Goal: Check status

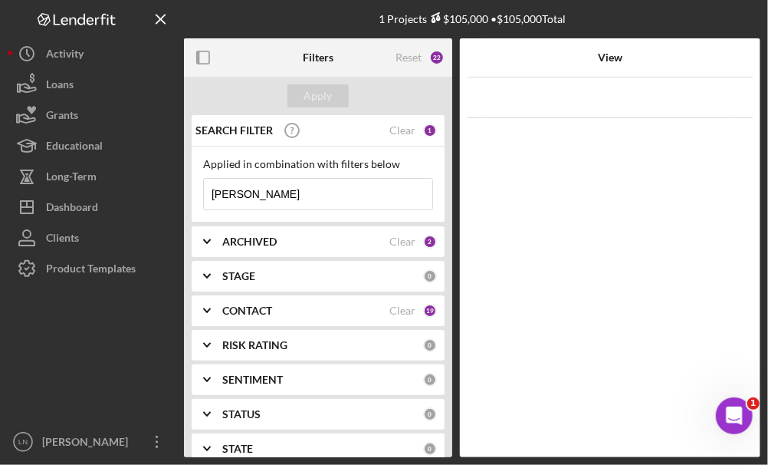
drag, startPoint x: 281, startPoint y: 189, endPoint x: 176, endPoint y: 198, distance: 105.4
click at [176, 198] on div "1 Projects $105,000 • $105,000 Total [PERSON_NAME] Filters Reset 22 Apply SEARC…" at bounding box center [384, 228] width 753 height 457
click at [278, 192] on input "[PERSON_NAME]" at bounding box center [318, 194] width 228 height 31
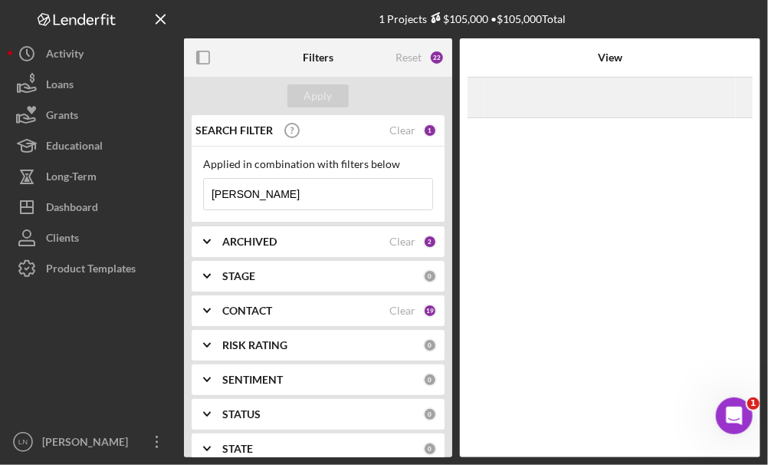
click at [705, 103] on div "[DATE] [PERSON_NAME] Icon/Navigate" at bounding box center [610, 97] width 250 height 38
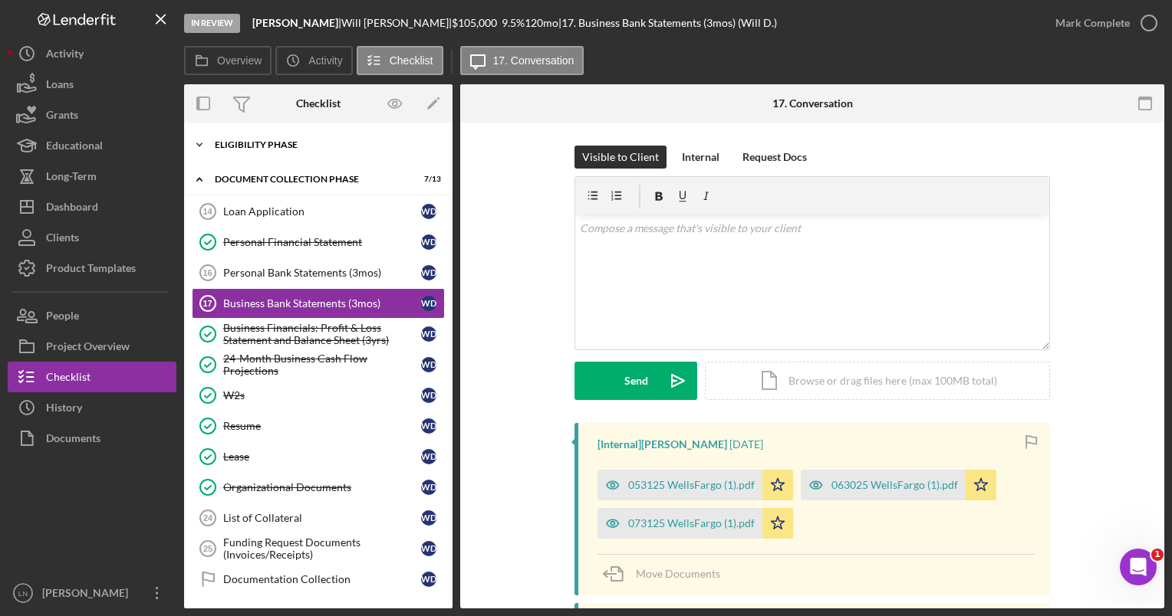
click at [267, 155] on div "Icon/Expander Eligibility Phase 16 / 20" at bounding box center [318, 145] width 268 height 31
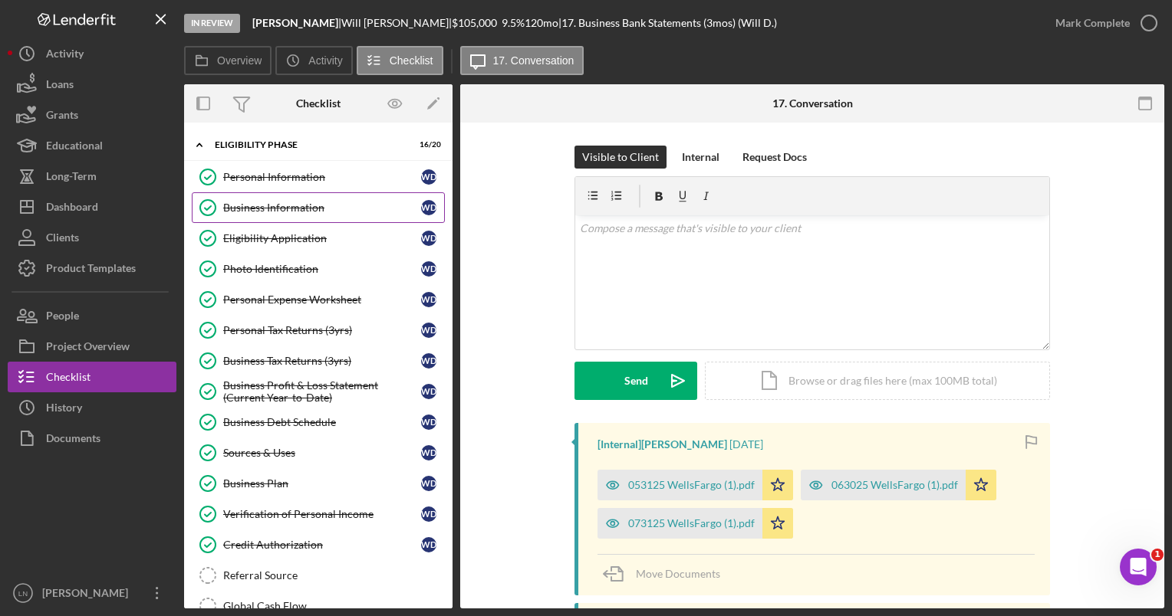
click at [258, 202] on div "Business Information" at bounding box center [322, 208] width 198 height 12
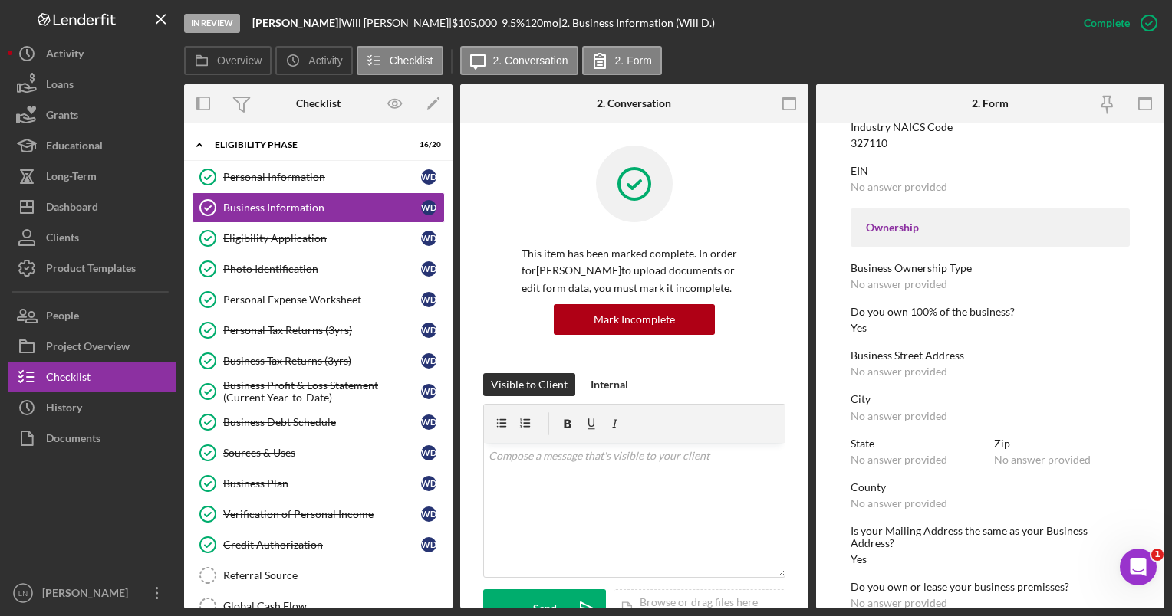
scroll to position [460, 0]
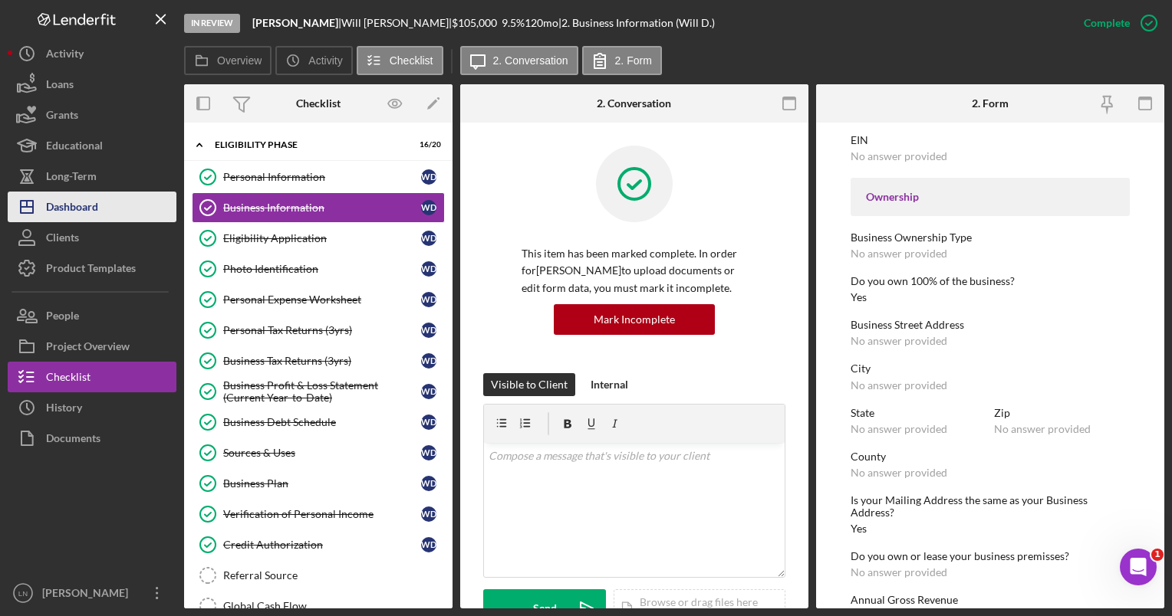
click at [89, 205] on div "Dashboard" at bounding box center [72, 209] width 52 height 35
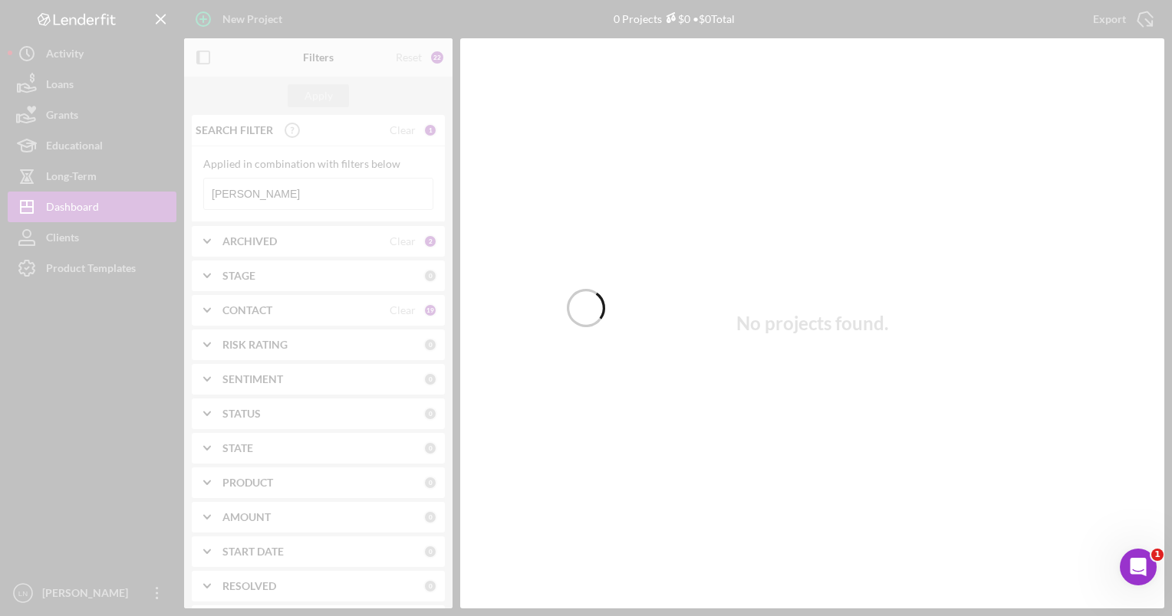
click at [294, 187] on div at bounding box center [586, 308] width 1172 height 616
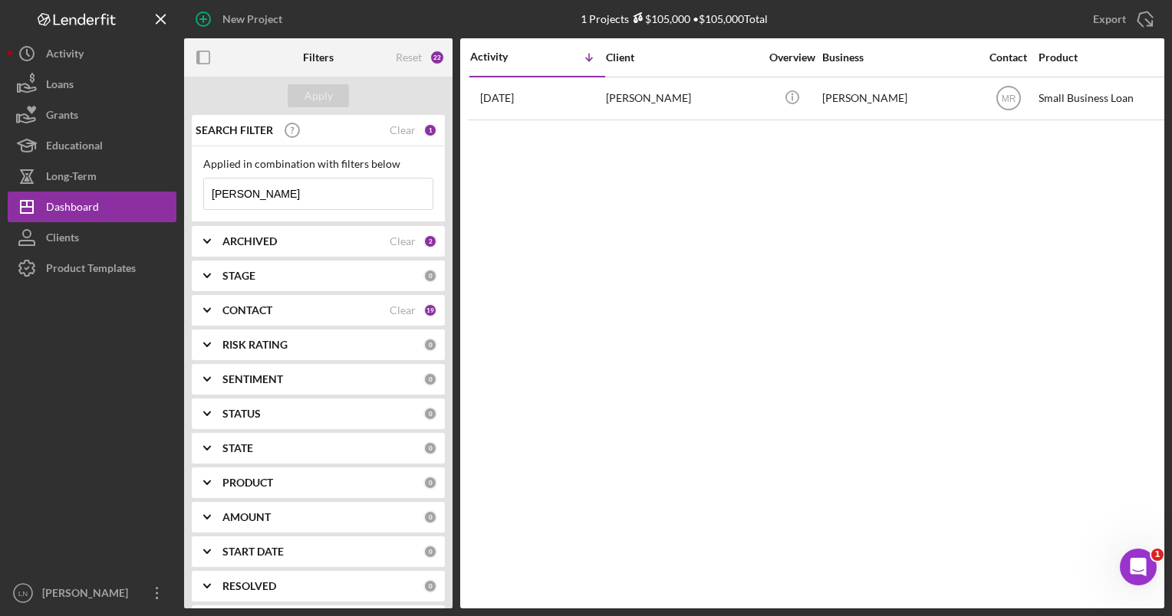
drag, startPoint x: 271, startPoint y: 194, endPoint x: 178, endPoint y: 201, distance: 93.0
click at [178, 201] on div "New Project 1 Projects $105,000 • $105,000 Total [PERSON_NAME] Export Icon/Expo…" at bounding box center [586, 304] width 1156 height 609
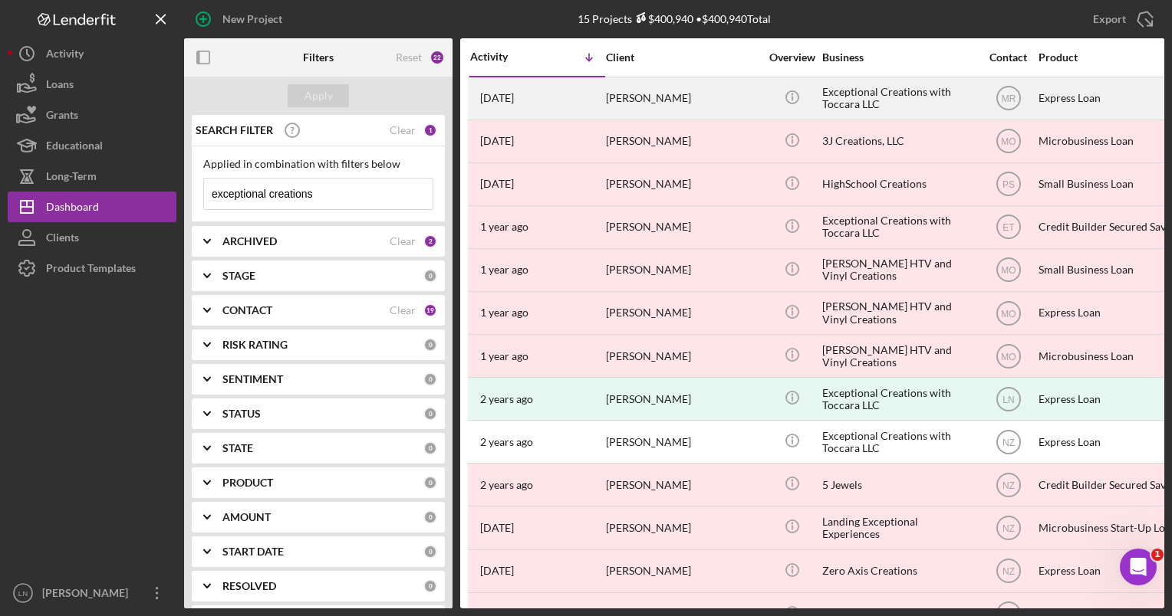
type input "exceptional creations"
click at [768, 92] on div "Exceptional Creations with Toccara LLC" at bounding box center [898, 98] width 153 height 41
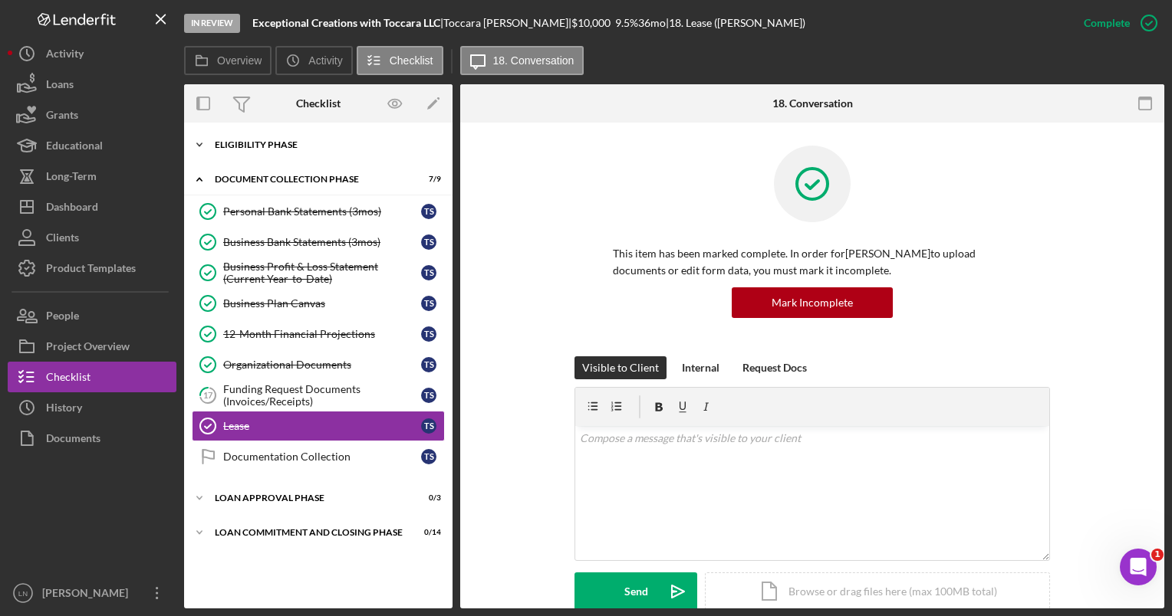
click at [299, 151] on div "Icon/Expander Eligibility Phase 14 / 17" at bounding box center [318, 145] width 268 height 31
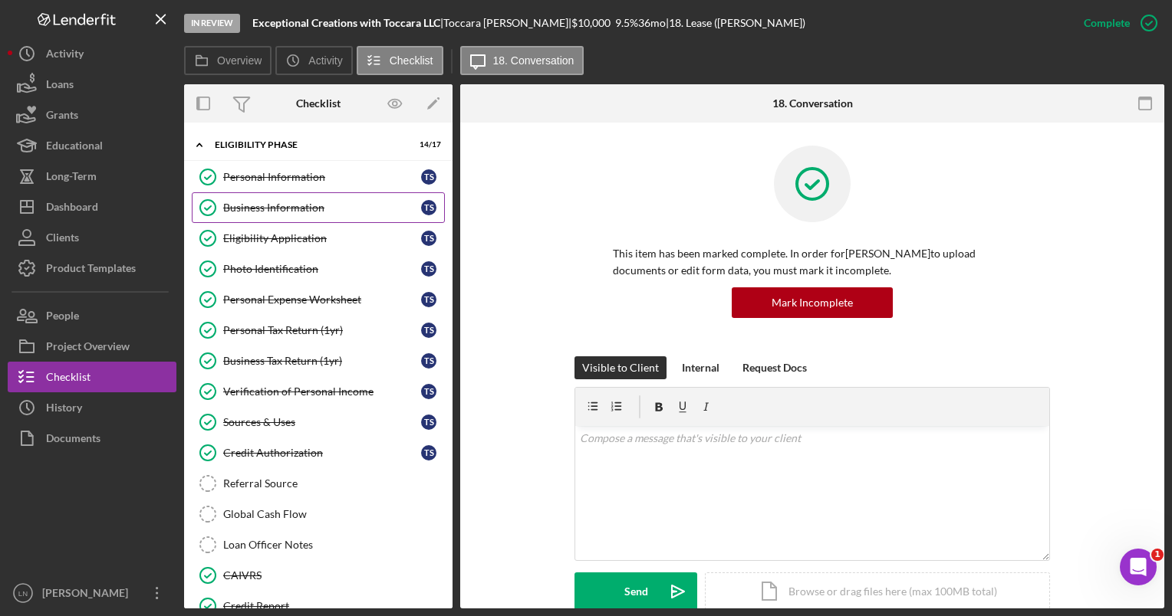
click at [288, 198] on link "Business Information Business Information T S" at bounding box center [318, 207] width 253 height 31
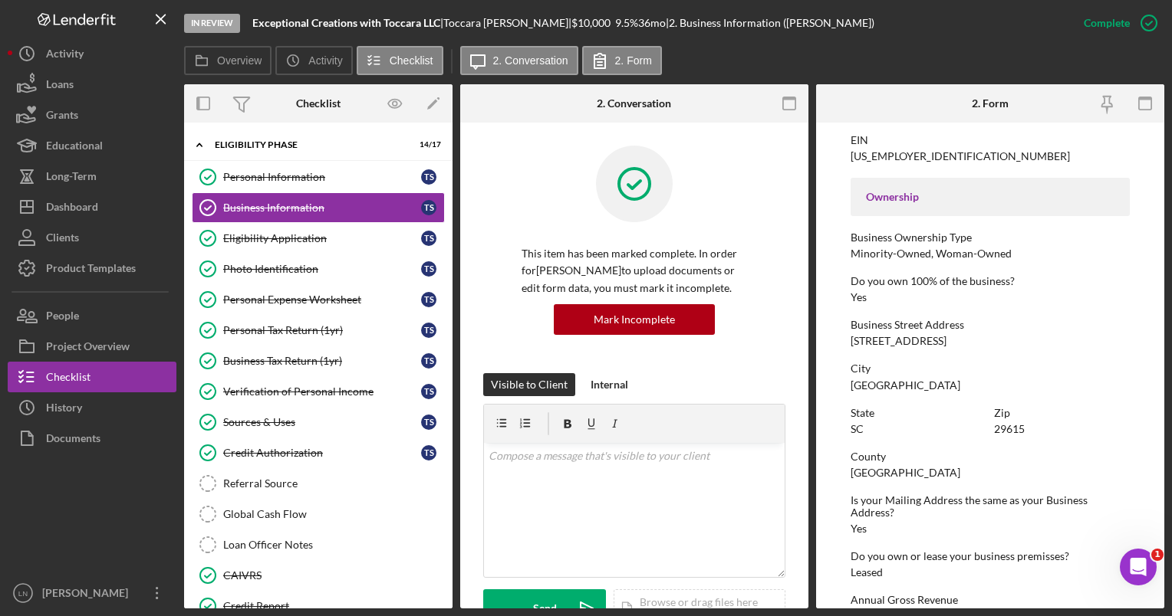
scroll to position [682, 0]
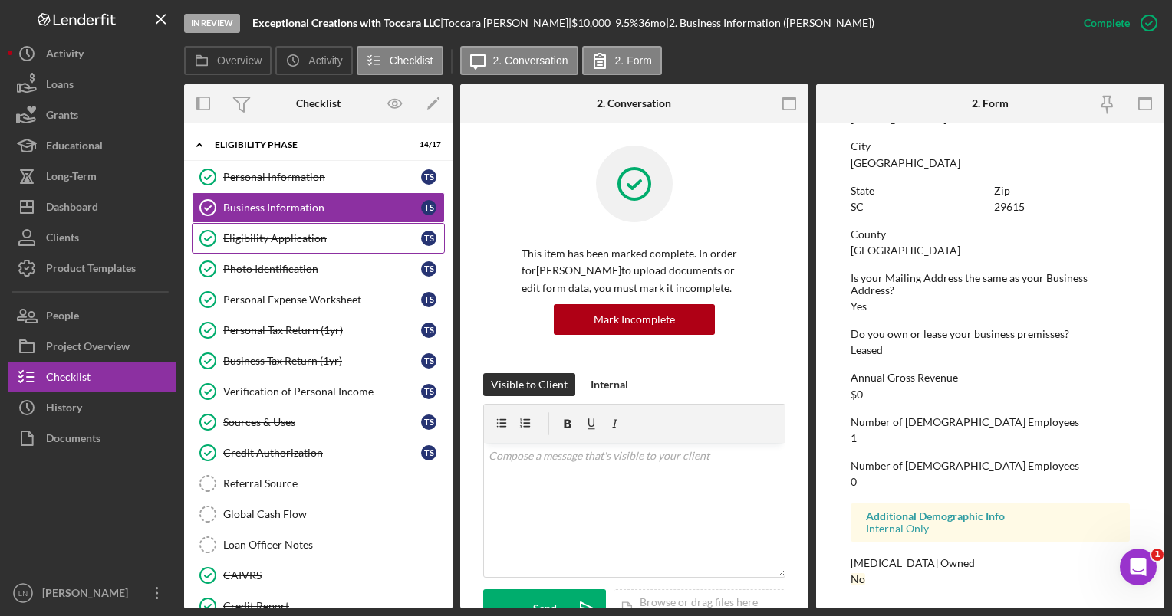
click at [253, 230] on link "Eligibility Application Eligibility Application T S" at bounding box center [318, 238] width 253 height 31
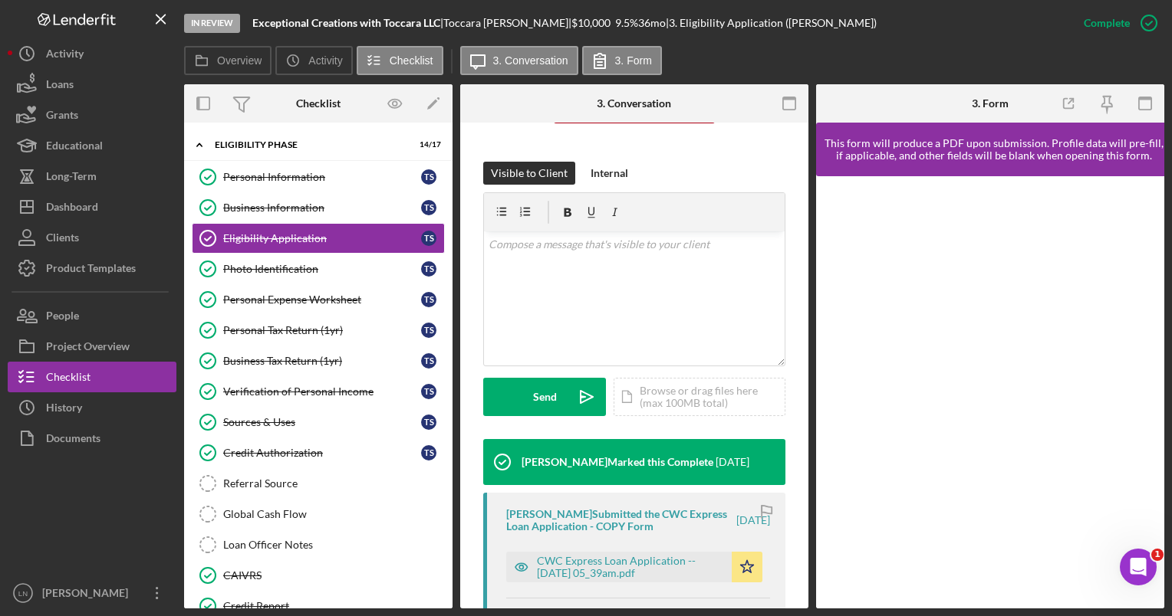
scroll to position [230, 0]
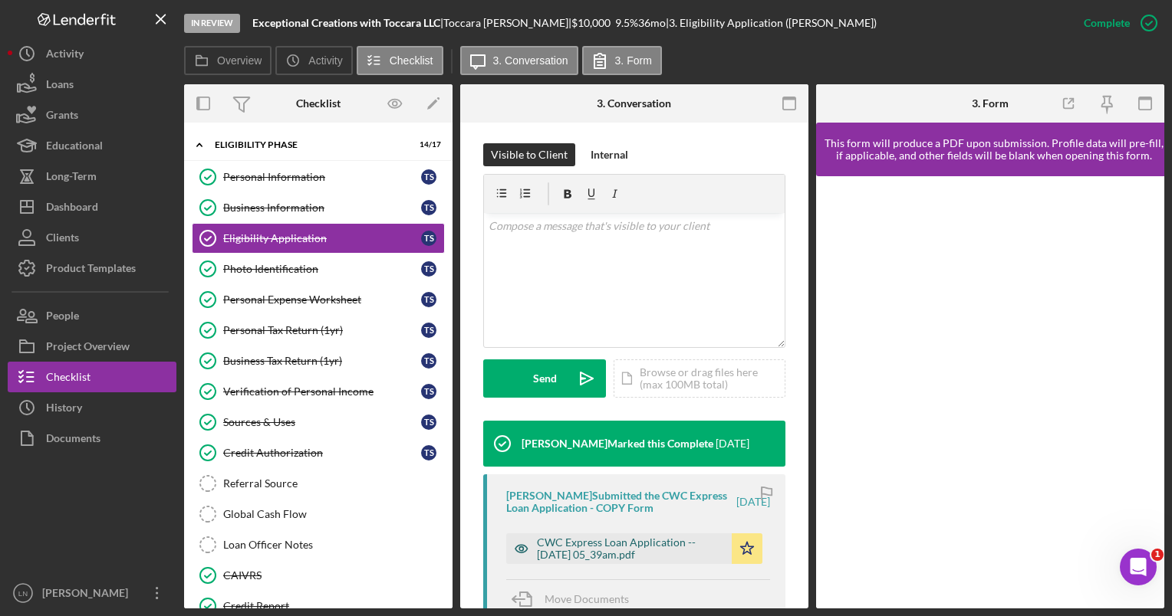
click at [591, 464] on div "CWC Express Loan Application -- [DATE] 05_39am.pdf" at bounding box center [630, 549] width 187 height 25
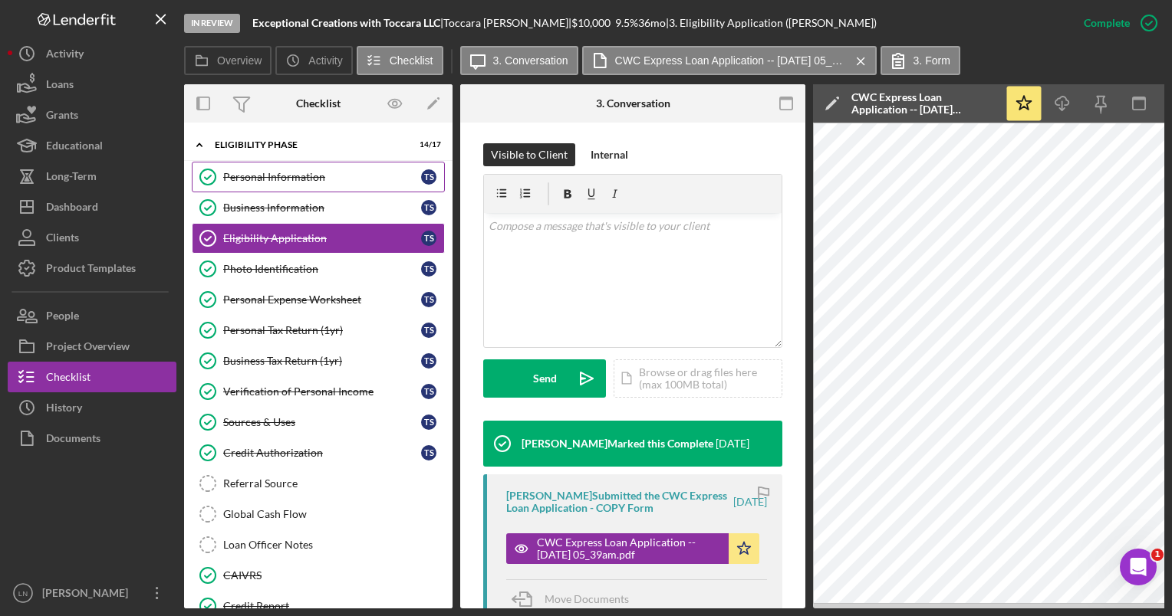
click at [330, 176] on div "Personal Information" at bounding box center [322, 177] width 198 height 12
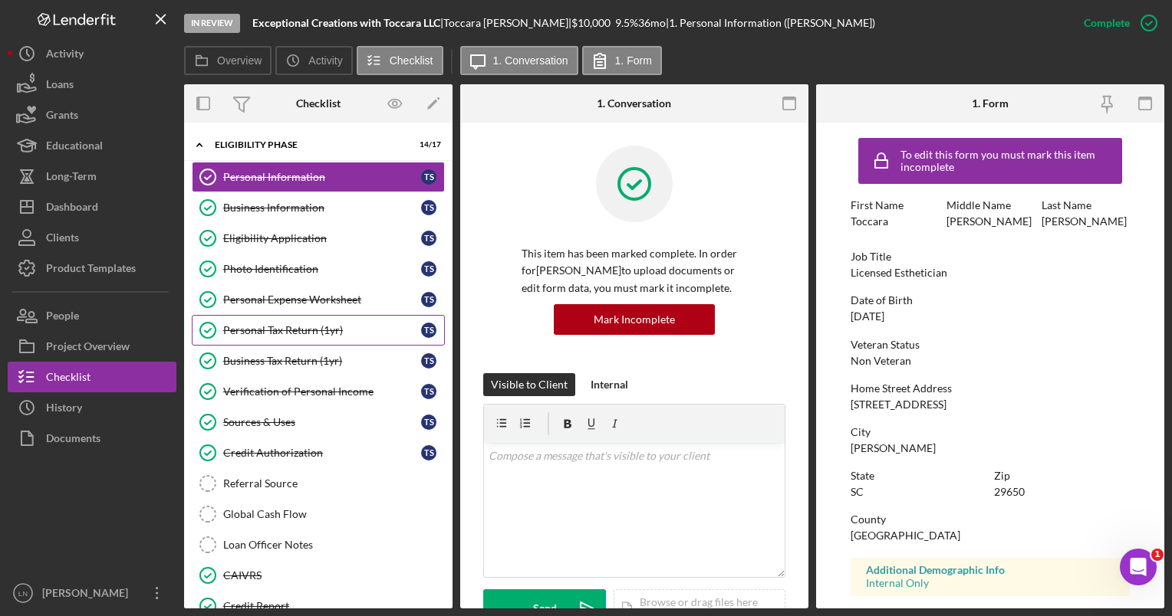
click at [291, 334] on div "Personal Tax Return (1yr)" at bounding box center [322, 330] width 198 height 12
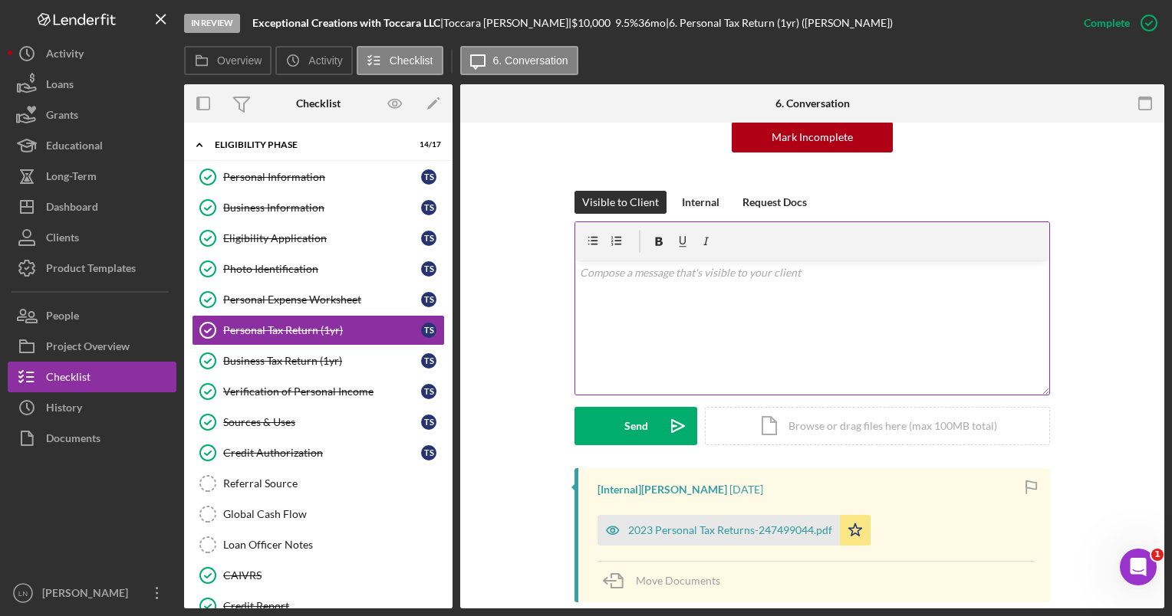
scroll to position [383, 0]
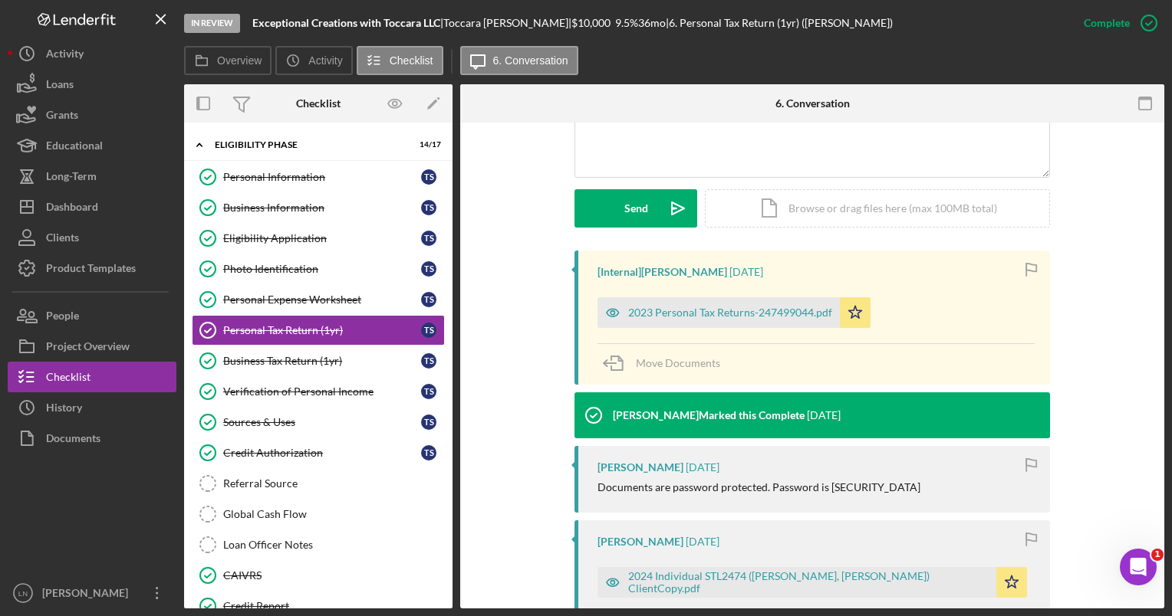
click at [724, 296] on div "2023 Personal Tax Returns-247499044.pdf Icon/Star" at bounding box center [737, 309] width 281 height 38
click at [730, 307] on div "2023 Personal Tax Returns-247499044.pdf" at bounding box center [730, 313] width 204 height 12
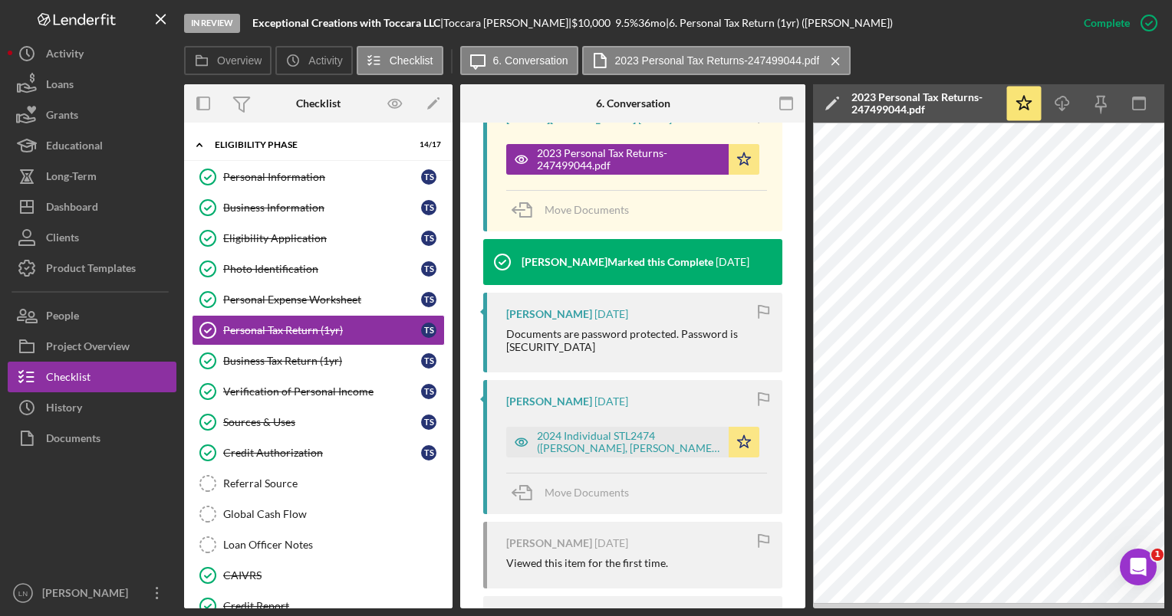
scroll to position [477, 0]
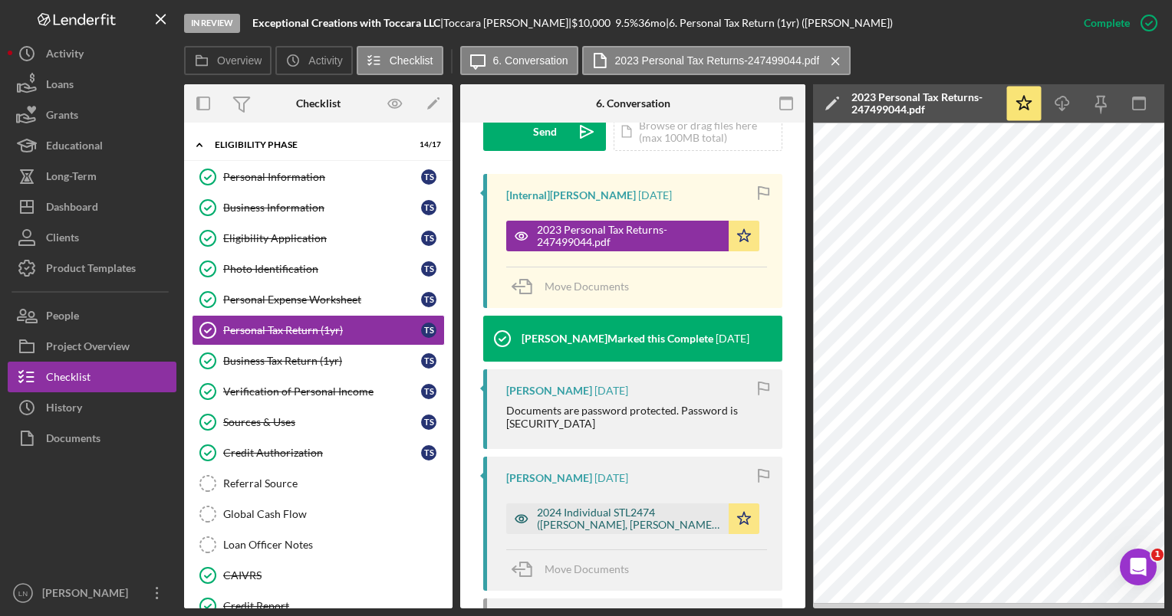
click at [588, 464] on div "2024 Individual STL2474 ([PERSON_NAME], [PERSON_NAME]) ClientCopy.pdf" at bounding box center [629, 519] width 184 height 25
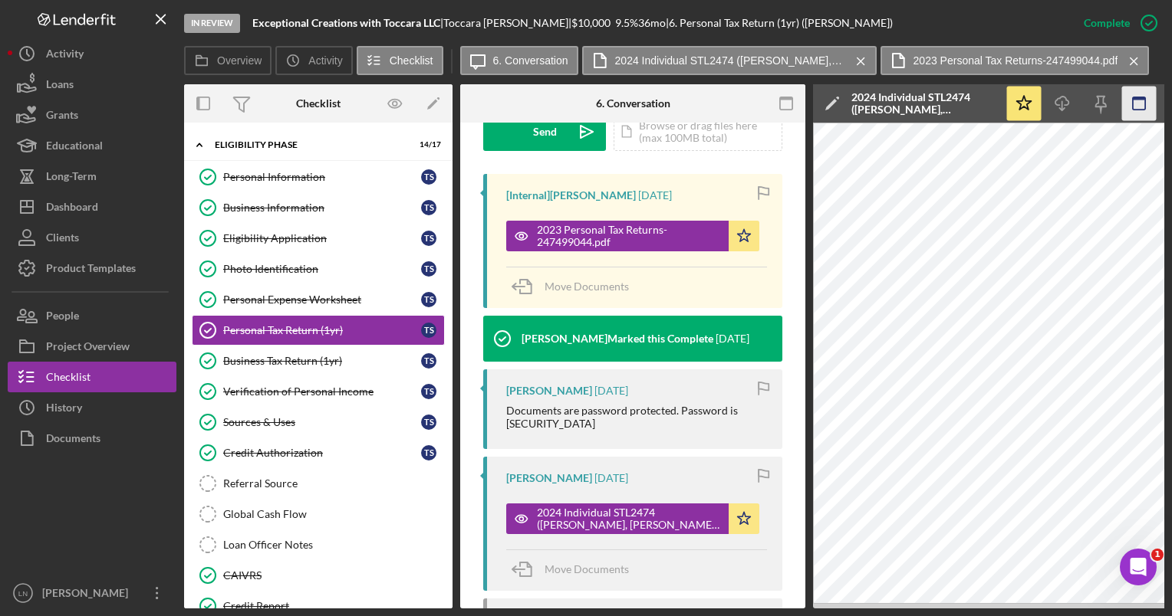
click at [768, 103] on icon "button" at bounding box center [1139, 104] width 35 height 35
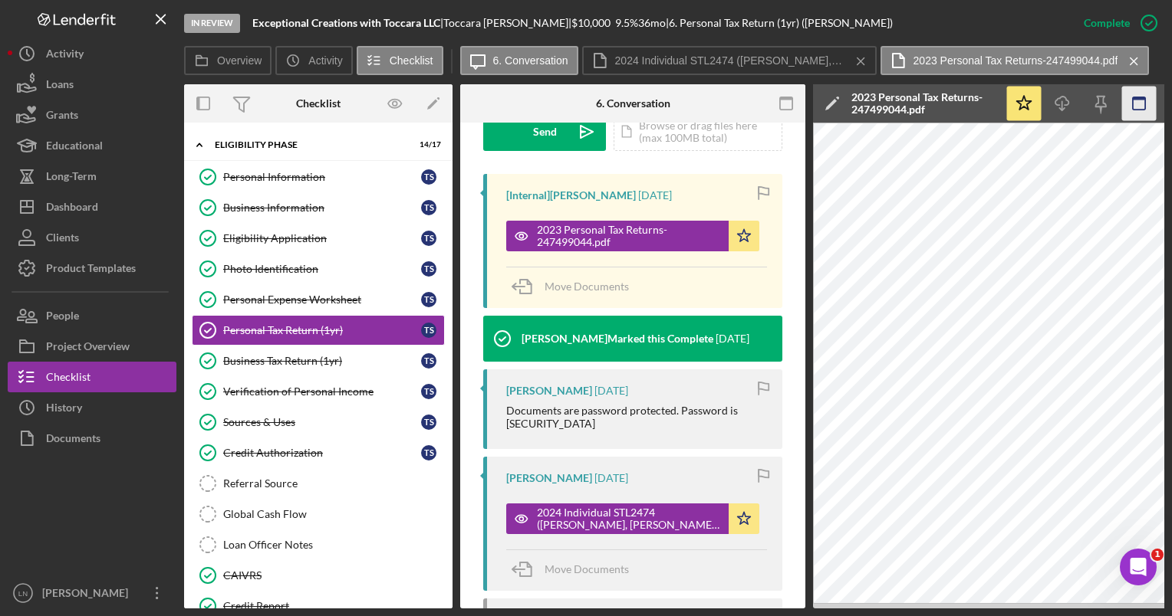
click at [768, 105] on icon "button" at bounding box center [1139, 104] width 35 height 35
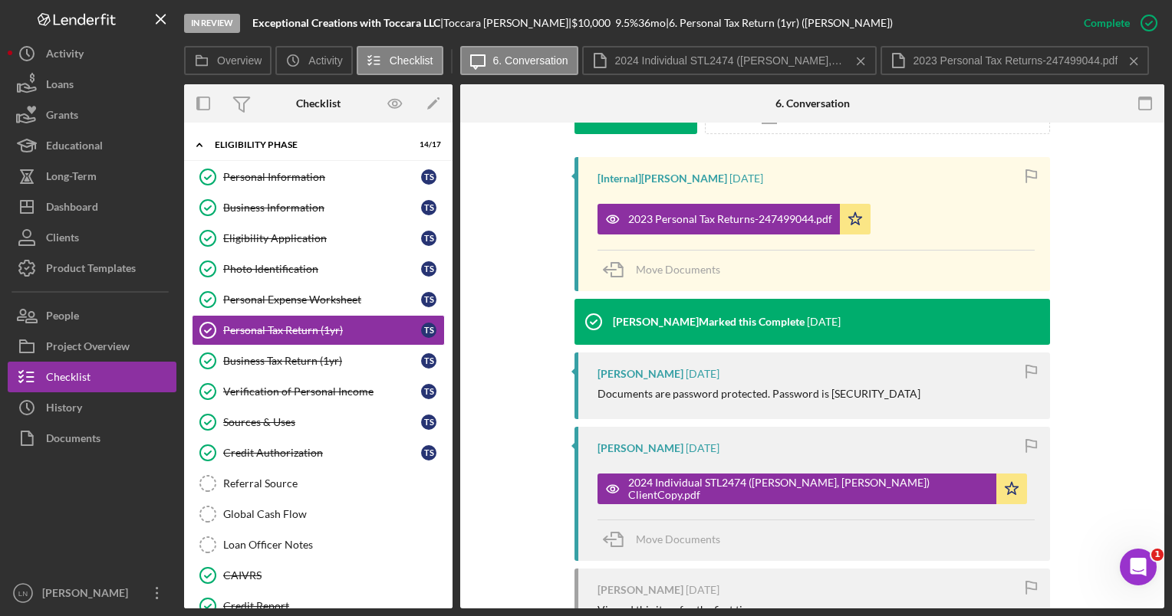
scroll to position [460, 0]
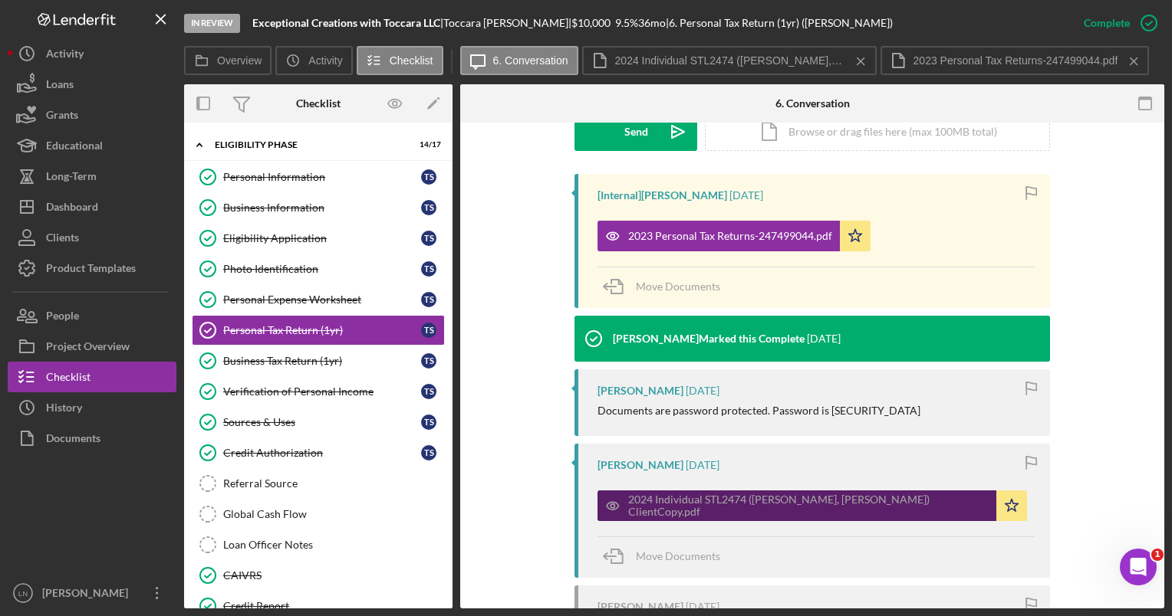
click at [768, 464] on div "2024 Individual STL2474 ([PERSON_NAME], [PERSON_NAME]) ClientCopy.pdf" at bounding box center [808, 506] width 360 height 25
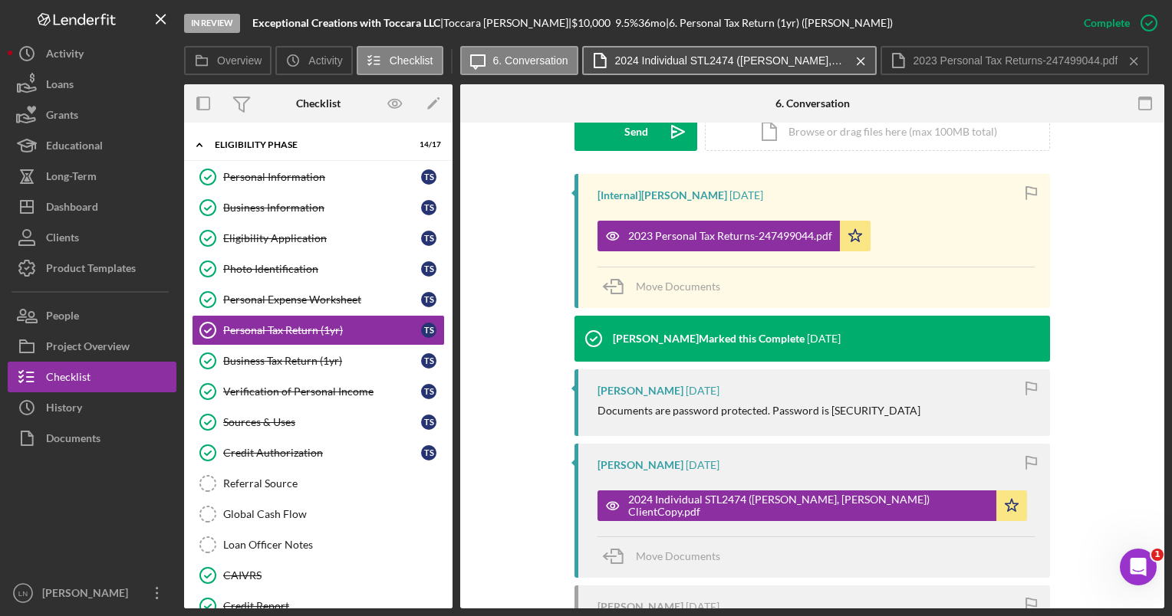
click at [768, 64] on label "2024 Individual STL2474 ([PERSON_NAME], [PERSON_NAME]) ClientCopy.pdf" at bounding box center [730, 60] width 230 height 12
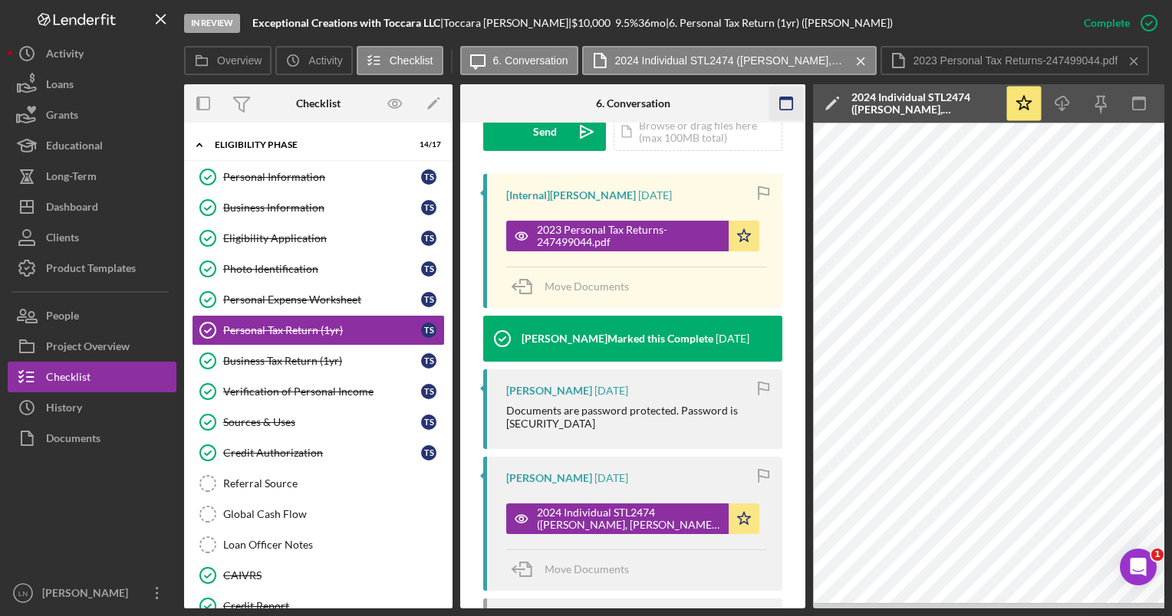
click at [768, 105] on icon "button" at bounding box center [786, 104] width 35 height 35
